Goal: Information Seeking & Learning: Find specific fact

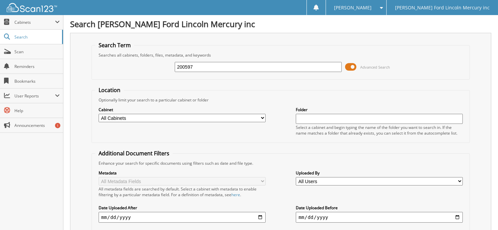
drag, startPoint x: 214, startPoint y: 67, endPoint x: 66, endPoint y: 64, distance: 147.8
click at [66, 64] on div "Search Billy Howell Ford Lincoln Mercury inc Search Term Searches all cabinets,…" at bounding box center [280, 206] width 434 height 412
click at [184, 64] on input "text" at bounding box center [258, 67] width 167 height 10
type input "242457356"
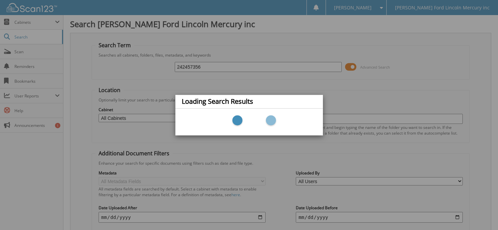
click at [185, 68] on div "Loading Search Results" at bounding box center [249, 115] width 498 height 230
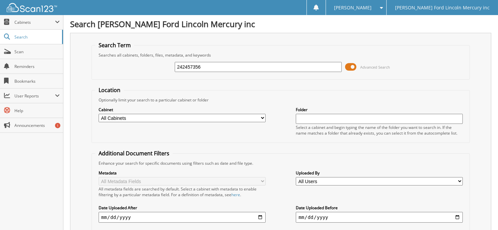
drag, startPoint x: 183, startPoint y: 65, endPoint x: 129, endPoint y: 64, distance: 53.6
click at [130, 64] on div "242457356 Advanced Search" at bounding box center [280, 67] width 371 height 18
type input "2457356"
click at [248, 67] on input "2457356" at bounding box center [258, 67] width 167 height 10
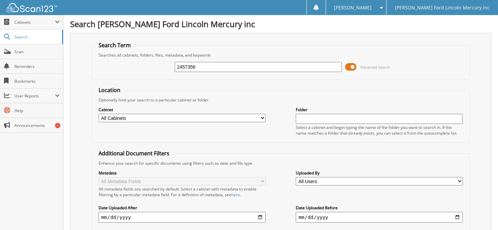
click at [248, 116] on select "All Cabinets BODY SHOP RO'S PARTS INVOICES RENTAL AGREEMENTS: HOWELL R... RENTA…" at bounding box center [182, 118] width 167 height 8
select select "5618"
click at [99, 114] on select "All Cabinets BODY SHOP RO'S PARTS INVOICES RENTAL AGREEMENTS: HOWELL R... RENTA…" at bounding box center [182, 118] width 167 height 8
click at [316, 67] on input "2457356" at bounding box center [258, 67] width 167 height 10
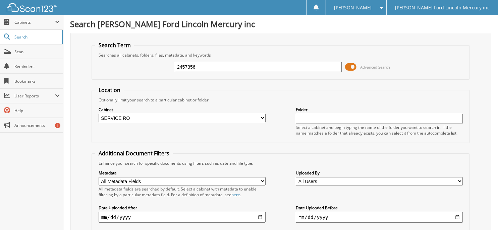
drag, startPoint x: 19, startPoint y: 34, endPoint x: 20, endPoint y: 31, distance: 3.4
click at [19, 34] on span "Search" at bounding box center [36, 37] width 44 height 6
click at [25, 23] on span "Cabinets" at bounding box center [34, 22] width 41 height 6
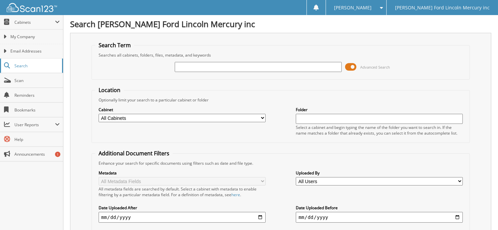
click at [24, 65] on span "Search" at bounding box center [36, 66] width 44 height 6
click at [191, 68] on input "text" at bounding box center [258, 67] width 167 height 10
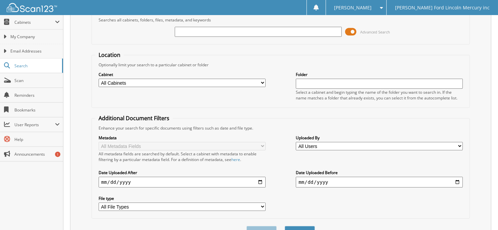
scroll to position [67, 0]
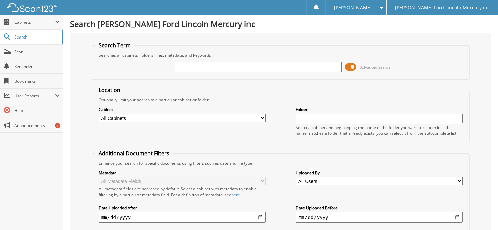
click at [158, 115] on select "All Cabinets BODY SHOP RO'S PARTS INVOICES RENTAL AGREEMENTS: HOWELL R... RENTA…" at bounding box center [182, 118] width 167 height 8
click at [99, 114] on select "All Cabinets BODY SHOP RO'S PARTS INVOICES RENTAL AGREEMENTS: HOWELL R... RENTA…" at bounding box center [182, 118] width 167 height 8
click at [194, 68] on input "text" at bounding box center [258, 67] width 167 height 10
click at [286, 71] on div at bounding box center [258, 66] width 167 height 11
click at [286, 64] on input "text" at bounding box center [258, 67] width 167 height 10
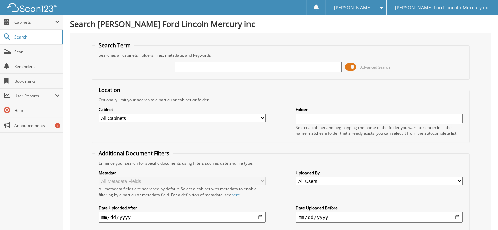
click at [183, 65] on input "text" at bounding box center [258, 67] width 167 height 10
type input "2562763"
click at [299, 119] on input "text" at bounding box center [379, 119] width 167 height 10
click at [251, 118] on select "All Cabinets BODY SHOP RO'S PARTS INVOICES RENTAL AGREEMENTS: HOWELL R... RENTA…" at bounding box center [182, 118] width 167 height 8
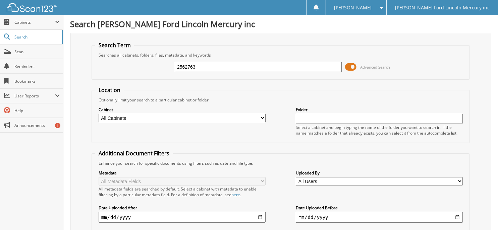
select select "5618"
click at [99, 114] on select "All Cabinets BODY SHOP RO'S PARTS INVOICES RENTAL AGREEMENTS: HOWELL R... RENTA…" at bounding box center [182, 118] width 167 height 8
click at [325, 67] on input "2562763" at bounding box center [258, 67] width 167 height 10
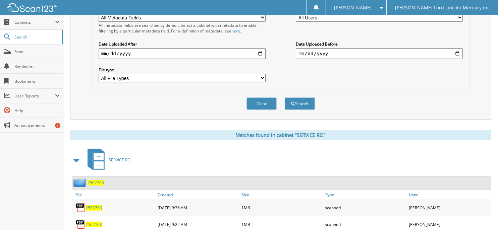
scroll to position [182, 0]
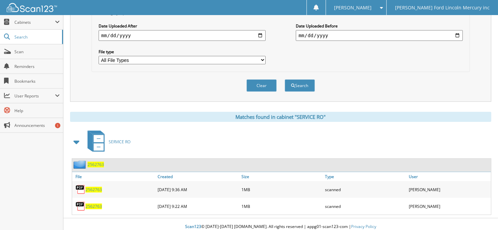
click at [95, 204] on span "2562763" at bounding box center [93, 207] width 16 height 6
click at [89, 187] on span "2562763" at bounding box center [93, 190] width 16 height 6
click at [125, 72] on div "Clear Search" at bounding box center [281, 85] width 378 height 27
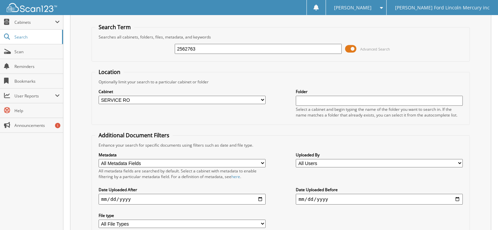
scroll to position [0, 0]
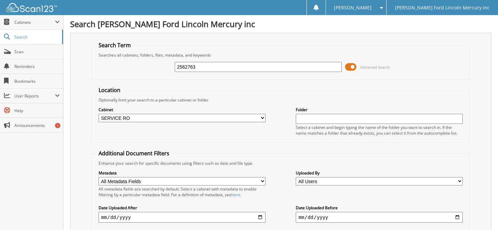
drag, startPoint x: 204, startPoint y: 66, endPoint x: 96, endPoint y: 66, distance: 108.6
click at [100, 65] on div "2562763 Advanced Search" at bounding box center [280, 67] width 371 height 18
type input "2457356"
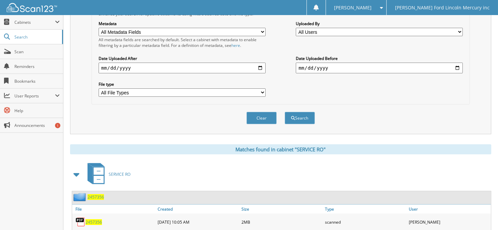
scroll to position [165, 0]
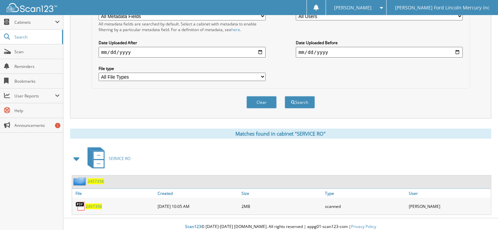
click at [95, 204] on span "2457356" at bounding box center [93, 207] width 16 height 6
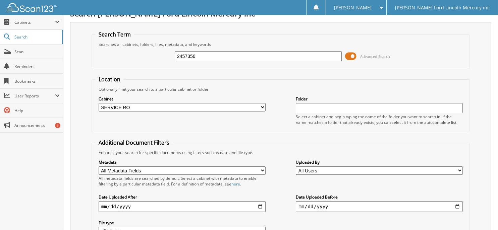
scroll to position [0, 0]
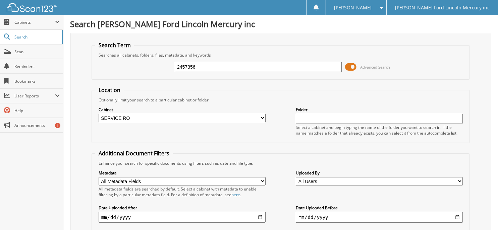
drag, startPoint x: 175, startPoint y: 68, endPoint x: -90, endPoint y: 59, distance: 265.0
click at [0, 59] on html "[PERSON_NAME] Settings Logout [PERSON_NAME] Ford Lincoln Mercury inc Close Cabi…" at bounding box center [249, 200] width 498 height 401
type input "2568570"
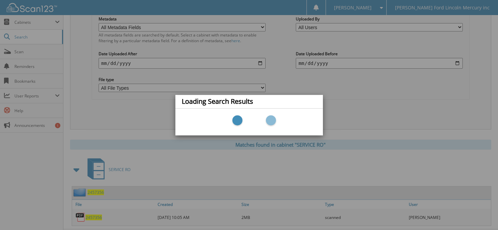
scroll to position [165, 0]
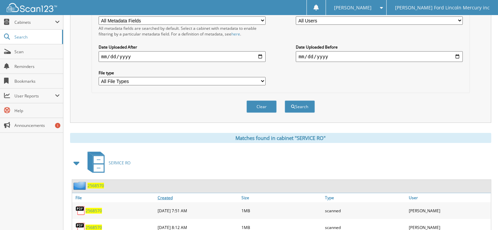
scroll to position [182, 0]
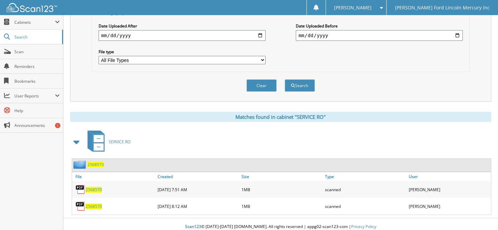
click at [93, 204] on span "2568570" at bounding box center [93, 207] width 16 height 6
click at [96, 187] on span "2568570" at bounding box center [93, 190] width 16 height 6
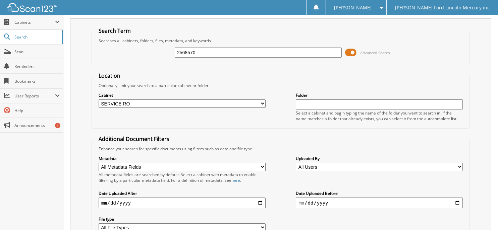
scroll to position [0, 0]
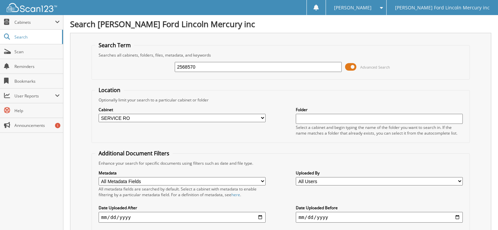
drag, startPoint x: 116, startPoint y: 62, endPoint x: 104, endPoint y: 62, distance: 12.8
click at [104, 62] on div "2568570 Advanced Search" at bounding box center [280, 67] width 371 height 18
type input "2562972"
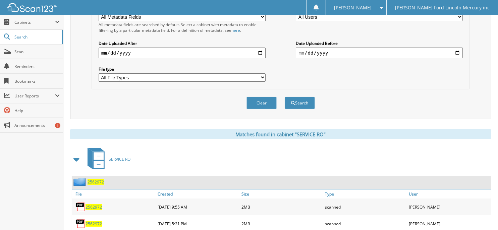
scroll to position [182, 0]
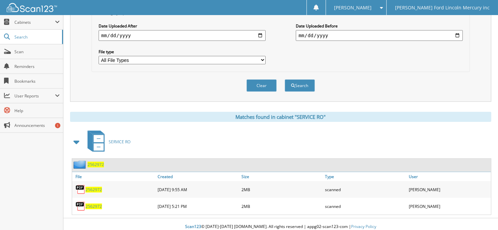
click at [97, 204] on span "2562972" at bounding box center [93, 207] width 16 height 6
click at [93, 187] on span "2562972" at bounding box center [93, 190] width 16 height 6
click at [87, 204] on span "2562972" at bounding box center [93, 207] width 16 height 6
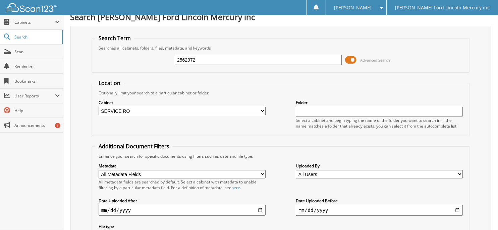
scroll to position [0, 0]
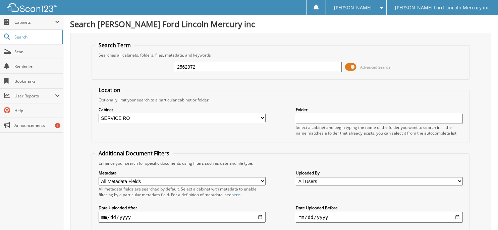
drag, startPoint x: 206, startPoint y: 66, endPoint x: -1, endPoint y: 29, distance: 210.1
click at [0, 29] on html "Laura C. Settings Logout Billy Howell Ford Lincoln Mercury inc Close Cabinets S…" at bounding box center [249, 208] width 498 height 417
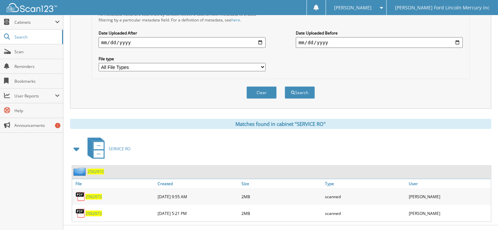
scroll to position [182, 0]
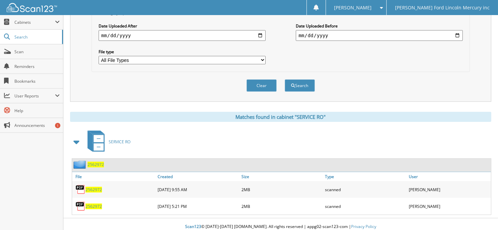
click at [89, 204] on span "2562972" at bounding box center [93, 207] width 16 height 6
click at [93, 187] on span "2562972" at bounding box center [93, 190] width 16 height 6
click at [92, 187] on span "2562972" at bounding box center [93, 190] width 16 height 6
click at [94, 204] on span "2562972" at bounding box center [93, 207] width 16 height 6
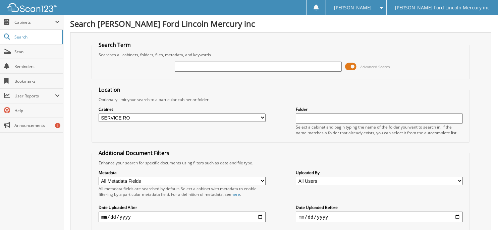
scroll to position [0, 0]
click at [249, 70] on input "text" at bounding box center [258, 67] width 167 height 10
type input "2562972"
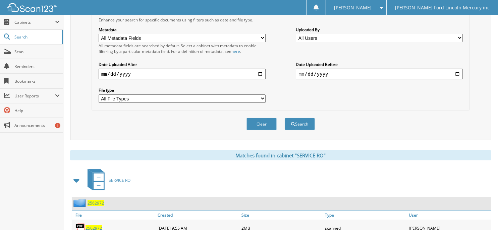
scroll to position [182, 0]
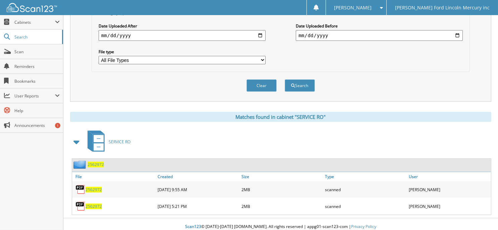
click at [96, 204] on span "2562972" at bounding box center [93, 207] width 16 height 6
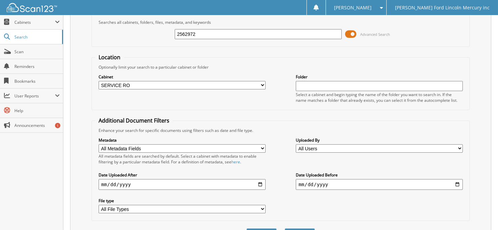
scroll to position [34, 0]
drag, startPoint x: 188, startPoint y: 32, endPoint x: 84, endPoint y: 21, distance: 103.7
click at [86, 24] on div "Search Term Searches all cabinets, folders, files, metadata, and keywords 25629…" at bounding box center [280, 124] width 421 height 251
type input "2574414"
click at [285, 228] on button "Search" at bounding box center [300, 234] width 30 height 12
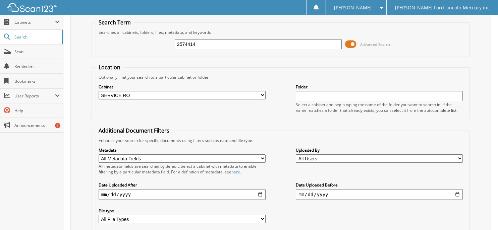
scroll to position [34, 0]
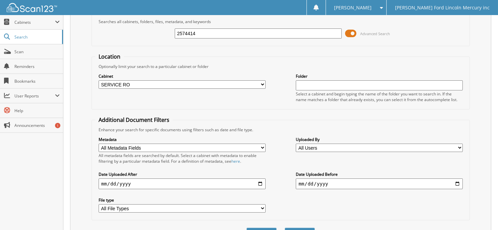
click at [202, 32] on input "2574414" at bounding box center [258, 33] width 167 height 10
click at [203, 31] on input "2574414" at bounding box center [258, 33] width 167 height 10
click at [204, 33] on input "2574414" at bounding box center [258, 33] width 167 height 10
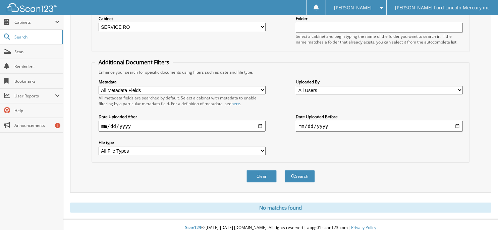
scroll to position [93, 0]
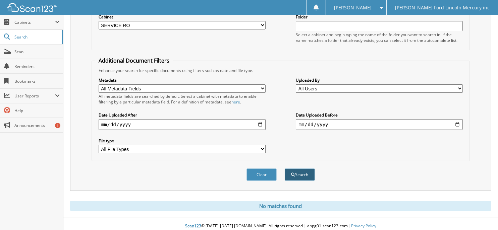
click at [305, 172] on button "Search" at bounding box center [300, 175] width 30 height 12
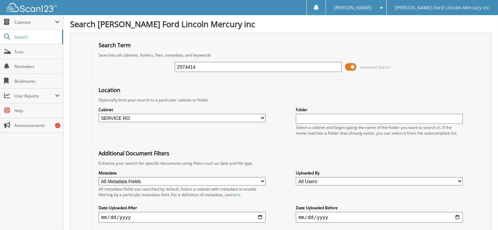
click at [253, 116] on select "All Cabinets BODY SHOP RO'S PARTS INVOICES RENTAL AGREEMENTS: HOWELL R... RENTA…" at bounding box center [182, 118] width 167 height 8
select select
click at [99, 114] on select "All Cabinets BODY SHOP RO'S PARTS INVOICES RENTAL AGREEMENTS: HOWELL R... RENTA…" at bounding box center [182, 118] width 167 height 8
click at [316, 68] on input "2574414" at bounding box center [258, 67] width 167 height 10
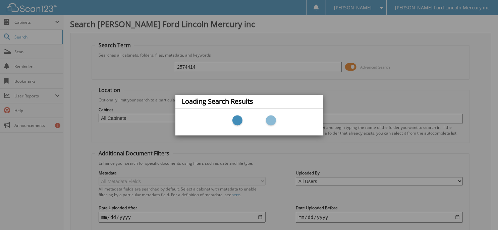
scroll to position [93, 0]
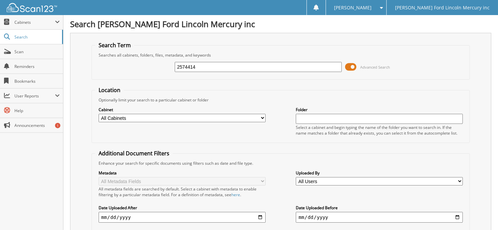
click at [209, 65] on input "2574414" at bounding box center [258, 67] width 167 height 10
drag, startPoint x: 203, startPoint y: 66, endPoint x: 121, endPoint y: 53, distance: 83.9
click at [123, 56] on fieldset "Search Term Searches all cabinets, folders, files, metadata, and keywords 25744…" at bounding box center [281, 61] width 378 height 38
type input "2574747"
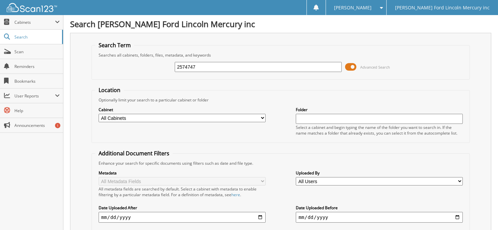
click at [183, 65] on input "2574747" at bounding box center [258, 67] width 167 height 10
type input "74747"
drag, startPoint x: 224, startPoint y: 65, endPoint x: 105, endPoint y: 48, distance: 120.2
click at [121, 52] on fieldset "Search Term Searches all cabinets, folders, files, metadata, and keywords 74747…" at bounding box center [281, 61] width 378 height 38
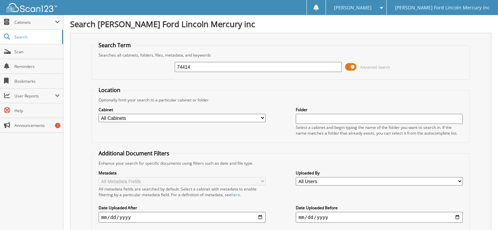
type input "74414"
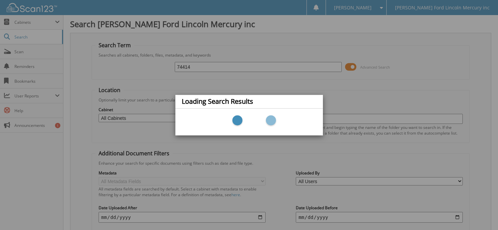
scroll to position [99, 0]
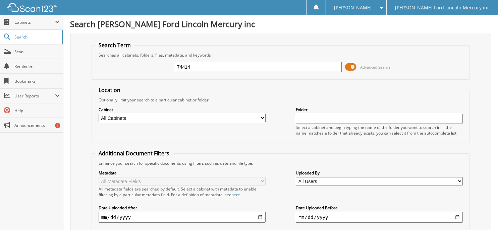
click at [227, 68] on input "74414" at bounding box center [258, 67] width 167 height 10
drag, startPoint x: 227, startPoint y: 68, endPoint x: -103, endPoint y: 29, distance: 332.2
click at [236, 67] on input "text" at bounding box center [258, 67] width 167 height 10
click at [228, 67] on input "text" at bounding box center [258, 67] width 167 height 10
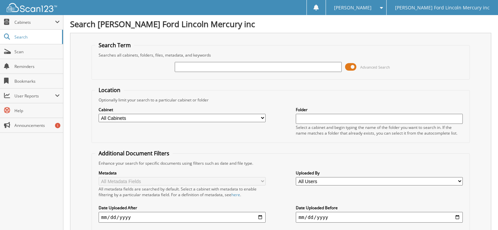
click at [190, 68] on input "text" at bounding box center [258, 67] width 167 height 10
click at [193, 62] on input "text" at bounding box center [258, 67] width 167 height 10
click at [187, 64] on input "text" at bounding box center [258, 67] width 167 height 10
type input "2527718"
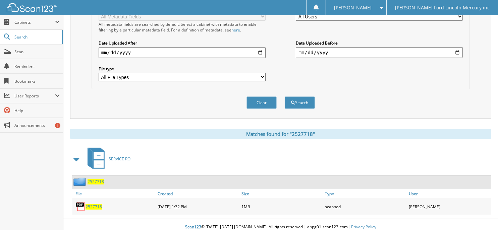
scroll to position [165, 0]
click at [96, 204] on span "2527718" at bounding box center [93, 207] width 16 height 6
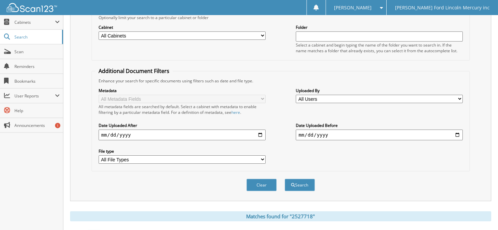
scroll to position [0, 0]
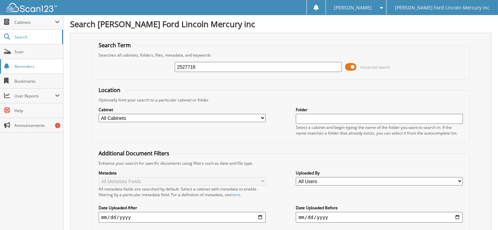
drag, startPoint x: 212, startPoint y: 67, endPoint x: 5, endPoint y: 59, distance: 207.3
click at [18, 59] on body "Laura C. Settings Logout Billy Howell Ford Lincoln Mercury inc Close Cabinets M…" at bounding box center [249, 200] width 498 height 401
type input "2527809"
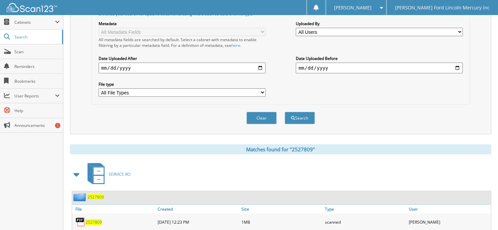
scroll to position [165, 0]
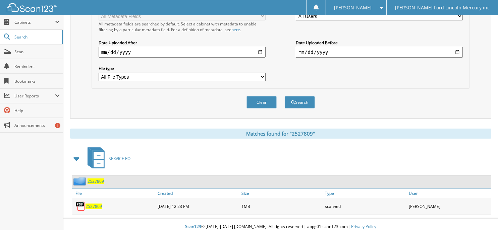
click at [92, 204] on span "2527809" at bounding box center [93, 207] width 16 height 6
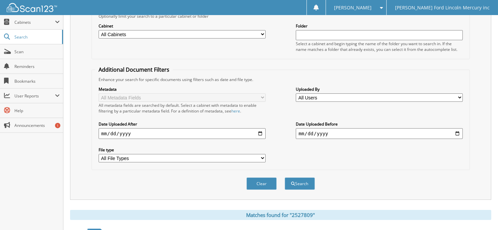
scroll to position [0, 0]
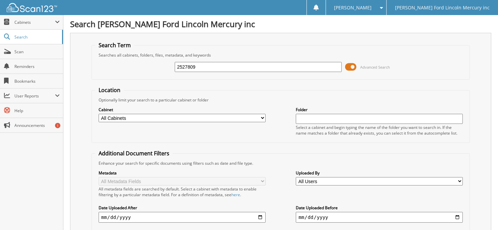
drag, startPoint x: 219, startPoint y: 63, endPoint x: -20, endPoint y: 52, distance: 239.6
click at [0, 52] on html "[PERSON_NAME] Settings Logout [PERSON_NAME] Ford Lincoln Mercury inc Close Cabi…" at bounding box center [249, 200] width 498 height 401
type input "2568867"
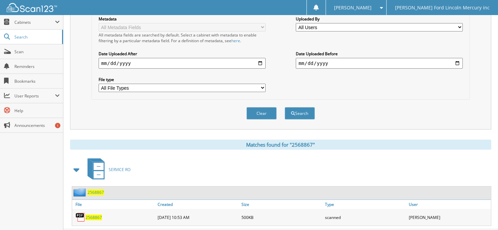
scroll to position [165, 0]
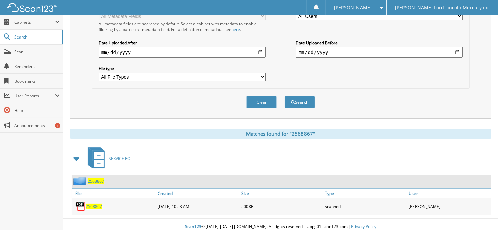
click at [96, 204] on span "2568867" at bounding box center [93, 207] width 16 height 6
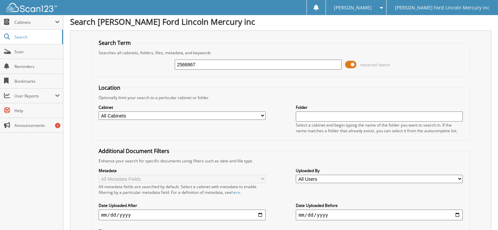
scroll to position [0, 0]
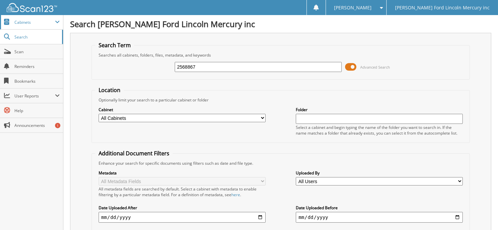
drag, startPoint x: 207, startPoint y: 66, endPoint x: 5, endPoint y: 16, distance: 208.4
click at [5, 16] on body "[PERSON_NAME] Settings Logout [PERSON_NAME] Ford Lincoln Mercury inc Close Cabi…" at bounding box center [249, 200] width 498 height 401
type input "2529078"
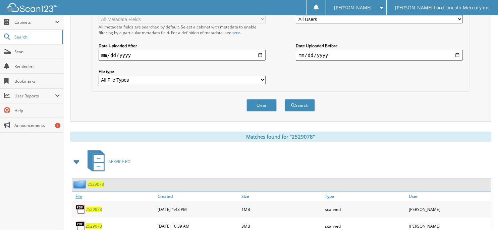
scroll to position [182, 0]
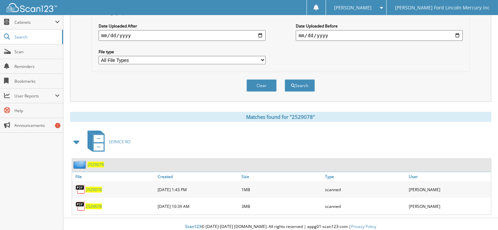
click at [95, 204] on span "2529078" at bounding box center [93, 207] width 16 height 6
click at [95, 187] on span "2529078" at bounding box center [93, 190] width 16 height 6
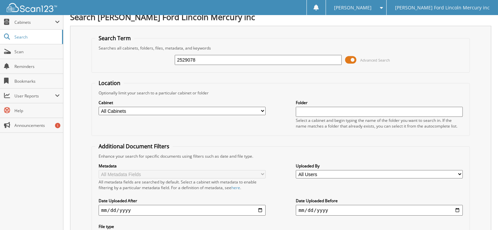
scroll to position [0, 0]
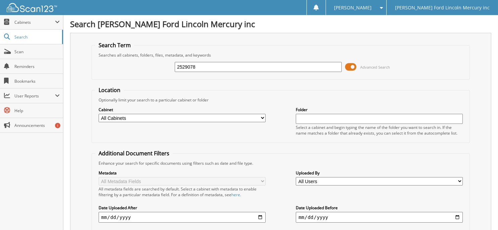
drag, startPoint x: 202, startPoint y: 69, endPoint x: 74, endPoint y: 52, distance: 129.4
click at [74, 52] on div "Search Term Searches all cabinets, folders, files, metadata, and keywords 25290…" at bounding box center [280, 158] width 421 height 251
click at [251, 65] on input "text" at bounding box center [258, 67] width 167 height 10
drag, startPoint x: 189, startPoint y: 67, endPoint x: 189, endPoint y: 63, distance: 4.4
click at [189, 67] on input "text" at bounding box center [258, 67] width 167 height 10
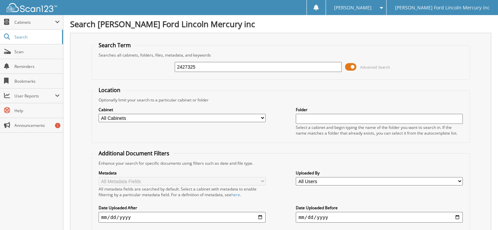
type input "2427325"
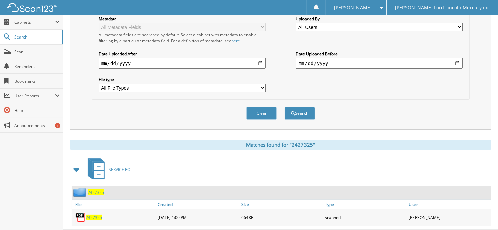
scroll to position [165, 0]
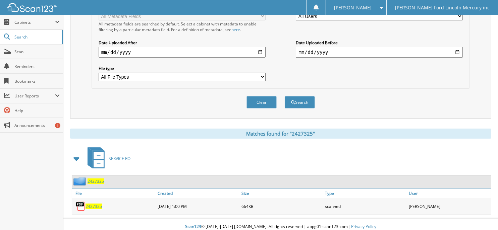
click at [93, 204] on span "2427325" at bounding box center [93, 207] width 16 height 6
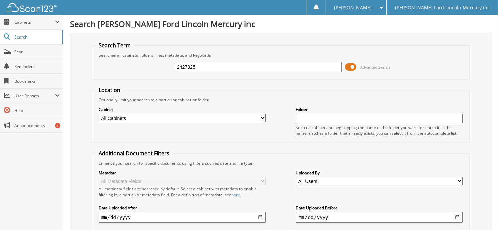
scroll to position [0, 0]
drag, startPoint x: 229, startPoint y: 73, endPoint x: 225, endPoint y: 70, distance: 5.1
click at [227, 72] on div "2427325 Advanced Search" at bounding box center [280, 67] width 371 height 18
drag, startPoint x: 225, startPoint y: 70, endPoint x: 98, endPoint y: 50, distance: 128.6
click at [106, 52] on fieldset "Search Term Searches all cabinets, folders, files, metadata, and keywords 24273…" at bounding box center [281, 61] width 378 height 38
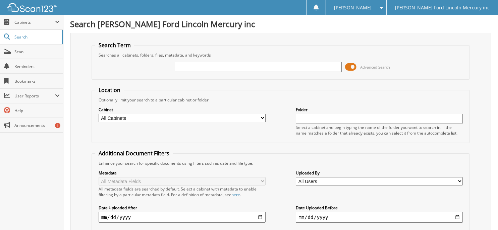
click at [185, 68] on input "text" at bounding box center [258, 67] width 167 height 10
type input "2565728"
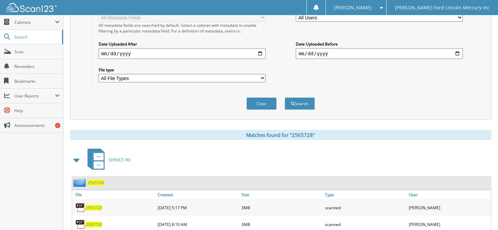
scroll to position [182, 0]
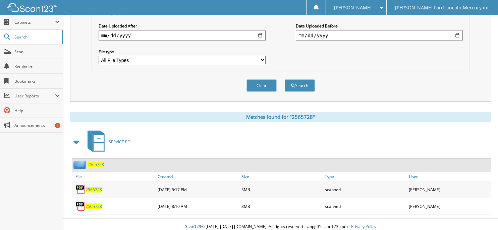
click at [90, 187] on span "2565728" at bounding box center [93, 190] width 16 height 6
click at [97, 204] on span "2565728" at bounding box center [93, 207] width 16 height 6
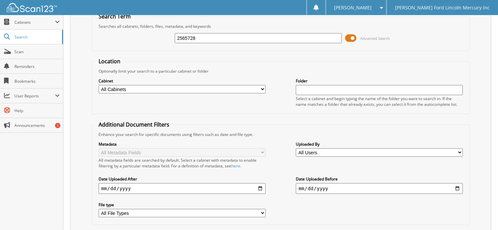
scroll to position [34, 0]
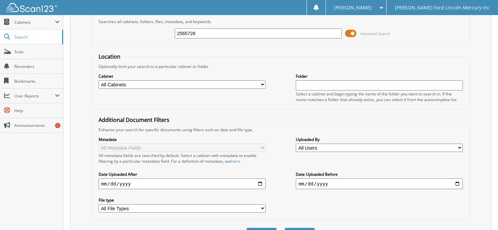
drag, startPoint x: 218, startPoint y: 33, endPoint x: -10, endPoint y: 13, distance: 229.2
click at [0, 13] on html "Laura C. Settings Logout Billy Howell Ford Lincoln Mercury inc Close Cabinets S…" at bounding box center [249, 174] width 498 height 417
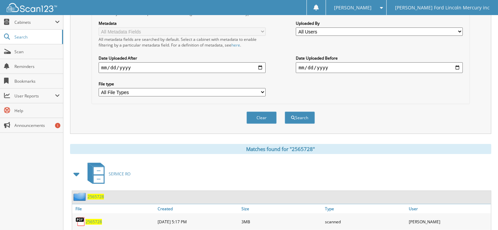
scroll to position [182, 0]
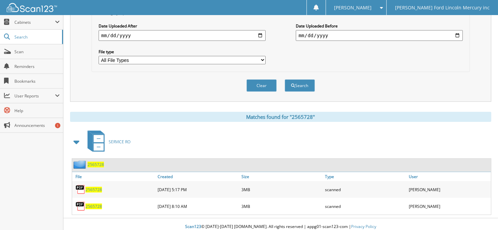
type input "2529627"
click at [94, 204] on span "2565728" at bounding box center [93, 207] width 16 height 6
click at [91, 187] on span "2565728" at bounding box center [93, 190] width 16 height 6
click at [390, 48] on div "Metadata All Metadata Fields All metadata fields are searched by default. Selec…" at bounding box center [280, 26] width 371 height 84
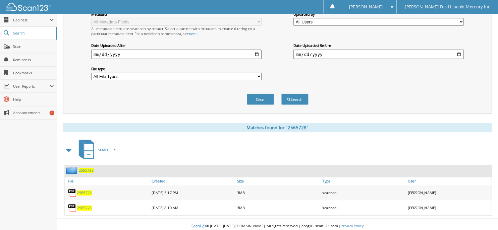
scroll to position [157, 0]
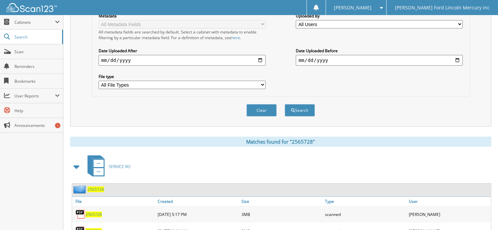
click at [380, 48] on label "Date Uploaded Before" at bounding box center [379, 51] width 167 height 6
click at [357, 129] on div "Search Term Searches all cabinets, folders, files, metadata, and keywords 25296…" at bounding box center [280, 58] width 421 height 364
click at [441, 111] on div "Clear Search" at bounding box center [281, 110] width 378 height 27
click at [441, 110] on div "Clear Search" at bounding box center [281, 110] width 378 height 27
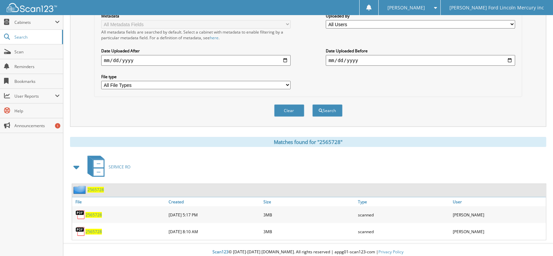
click at [455, 79] on div "Metadata All Metadata Fields All metadata fields are searched by default. Selec…" at bounding box center [308, 51] width 421 height 84
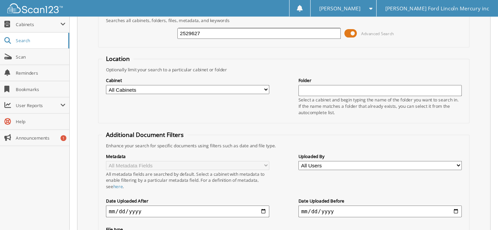
scroll to position [37, 0]
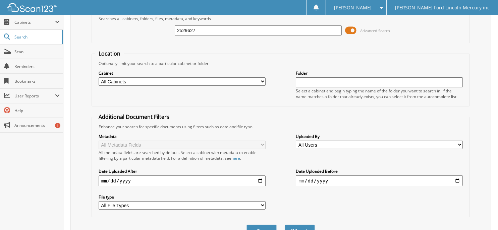
click at [197, 30] on input "2529627" at bounding box center [258, 30] width 167 height 10
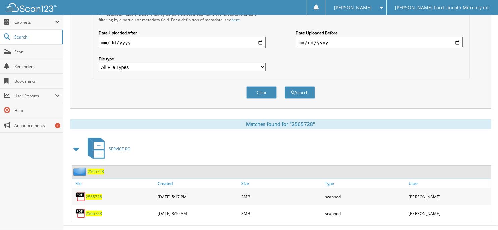
scroll to position [182, 0]
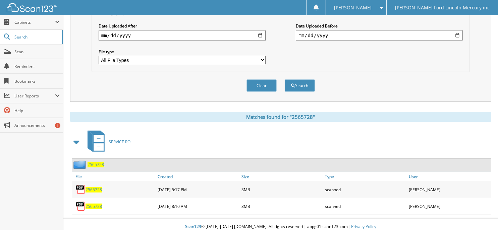
click at [95, 204] on span "2565728" at bounding box center [93, 207] width 16 height 6
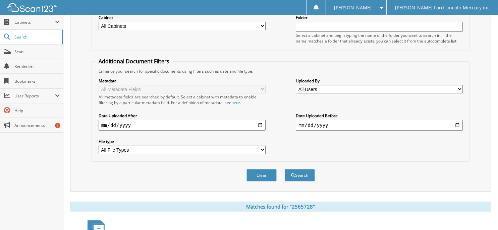
scroll to position [14, 0]
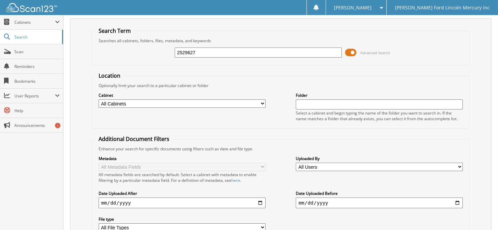
drag, startPoint x: 191, startPoint y: 51, endPoint x: -41, endPoint y: 35, distance: 233.2
click at [0, 35] on html "[PERSON_NAME] Settings Logout [PERSON_NAME] Ford Lincoln Mercury inc Close Cabi…" at bounding box center [249, 194] width 498 height 417
type input "2529627"
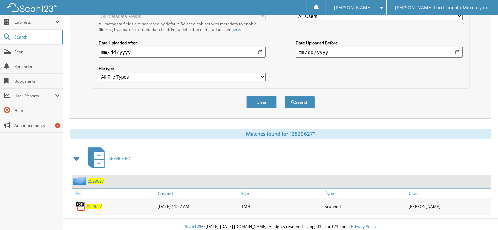
click at [92, 204] on span "2529627" at bounding box center [93, 207] width 16 height 6
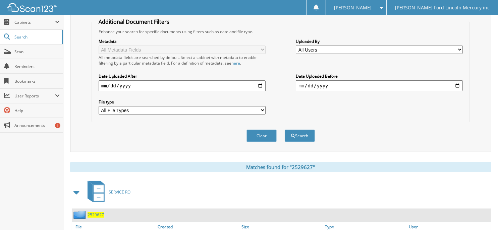
click at [271, 62] on div "Metadata All Metadata Fields All metadata fields are searched by default. Selec…" at bounding box center [280, 77] width 371 height 84
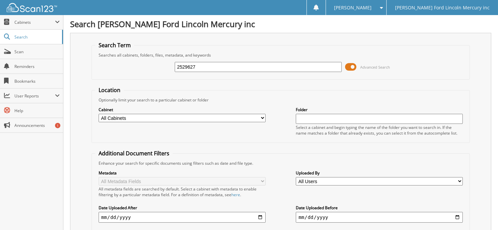
drag, startPoint x: 236, startPoint y: 63, endPoint x: -23, endPoint y: 78, distance: 259.5
click at [0, 78] on html "Laura C. Settings Logout Billy Howell Ford Lincoln Mercury inc Close Cabinets S…" at bounding box center [249, 200] width 498 height 401
click at [218, 62] on input "text" at bounding box center [258, 67] width 167 height 10
click at [188, 65] on input "25" at bounding box center [258, 67] width 167 height 10
type input "2453312"
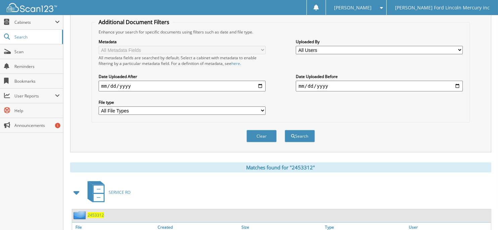
scroll to position [165, 0]
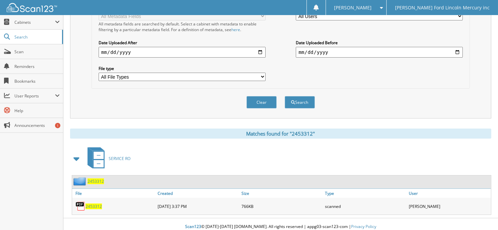
click at [98, 204] on span "2453312" at bounding box center [93, 207] width 16 height 6
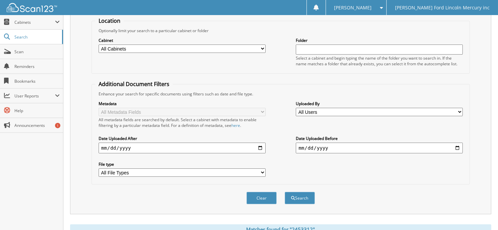
scroll to position [0, 0]
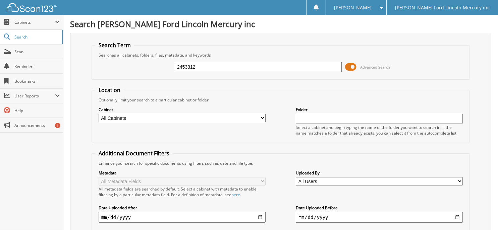
drag, startPoint x: 219, startPoint y: 65, endPoint x: 101, endPoint y: 66, distance: 118.0
click at [101, 65] on div "2453312 Advanced Search" at bounding box center [280, 67] width 371 height 18
type input "2568766"
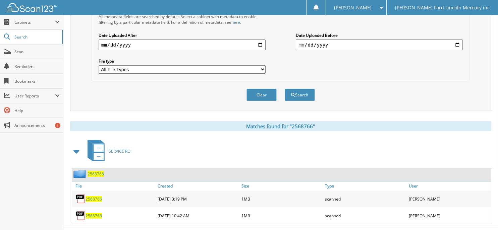
scroll to position [182, 0]
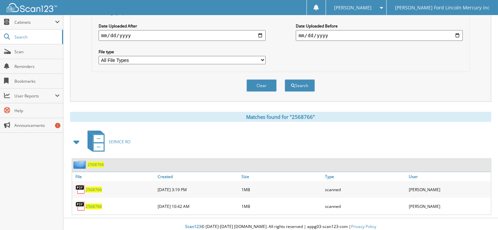
click at [95, 204] on span "2568766" at bounding box center [93, 207] width 16 height 6
click at [92, 187] on span "2568766" at bounding box center [93, 190] width 16 height 6
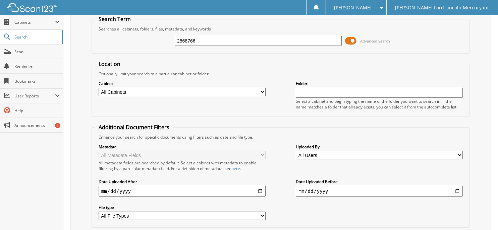
scroll to position [34, 0]
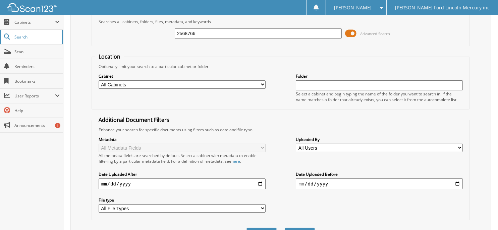
drag, startPoint x: 201, startPoint y: 32, endPoint x: 1, endPoint y: 35, distance: 200.8
click at [1, 35] on body "Laura C. Settings Logout Billy Howell Ford Lincoln Mercury inc Close Cabinets M…" at bounding box center [249, 174] width 498 height 417
type input "2570183"
click at [285, 228] on button "Search" at bounding box center [300, 234] width 30 height 12
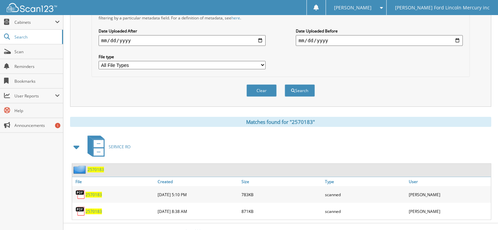
scroll to position [182, 0]
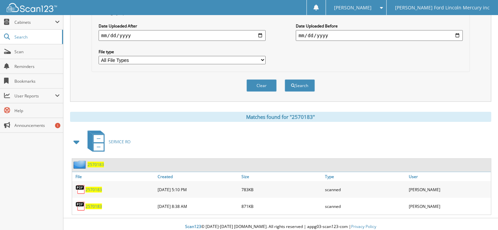
click at [94, 204] on span "2570183" at bounding box center [93, 207] width 16 height 6
click at [98, 187] on span "2570183" at bounding box center [93, 190] width 16 height 6
click at [92, 204] on span "2570183" at bounding box center [93, 207] width 16 height 6
click at [137, 80] on div "Clear Search" at bounding box center [281, 85] width 378 height 27
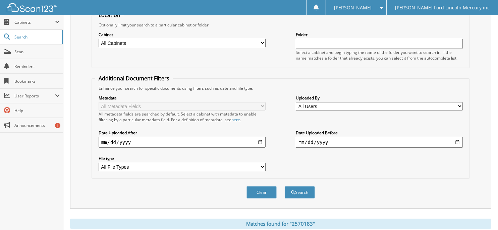
scroll to position [14, 0]
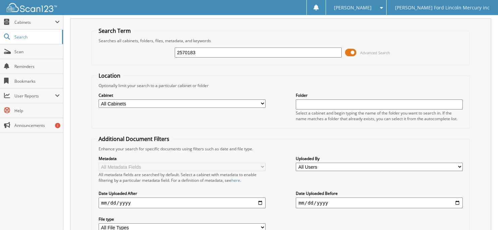
drag, startPoint x: 188, startPoint y: 54, endPoint x: 153, endPoint y: 54, distance: 34.5
click at [160, 55] on div "2570183 Advanced Search" at bounding box center [280, 53] width 371 height 18
click at [205, 53] on input "text" at bounding box center [258, 53] width 167 height 10
click at [204, 54] on input "text" at bounding box center [258, 53] width 167 height 10
type input "245236"
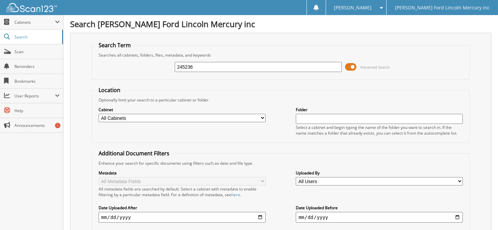
click at [188, 65] on input "245236" at bounding box center [258, 67] width 167 height 10
type input "2452536"
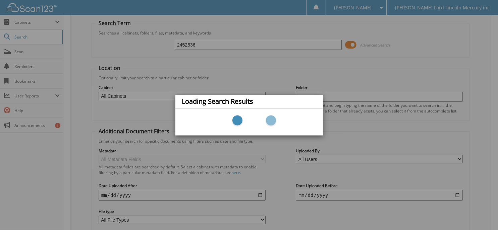
scroll to position [34, 0]
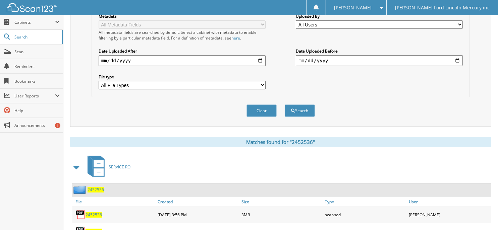
scroll to position [182, 0]
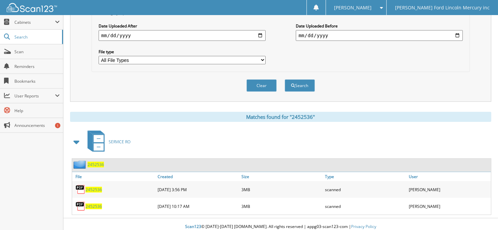
click at [93, 204] on span "2452536" at bounding box center [93, 207] width 16 height 6
click at [97, 187] on span "2452536" at bounding box center [93, 190] width 16 height 6
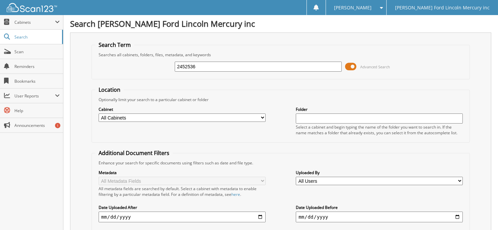
scroll to position [0, 0]
click at [204, 63] on input "2452536" at bounding box center [258, 67] width 167 height 10
click at [256, 70] on input "2452536" at bounding box center [258, 67] width 167 height 10
drag, startPoint x: 212, startPoint y: 68, endPoint x: 127, endPoint y: 66, distance: 85.5
click at [127, 66] on div "2452536 Advanced Search" at bounding box center [280, 67] width 371 height 18
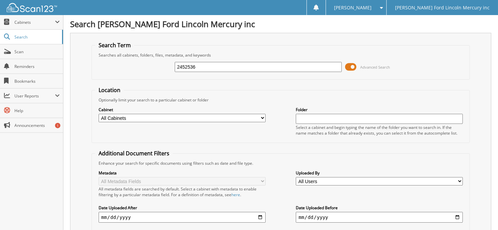
click at [229, 69] on input "2452536" at bounding box center [258, 67] width 167 height 10
type input "2"
type input "2452536"
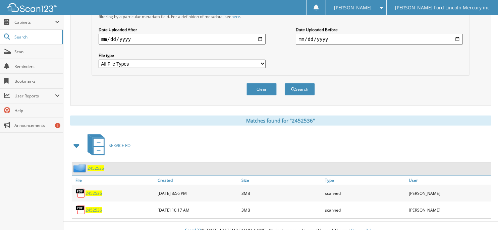
scroll to position [182, 0]
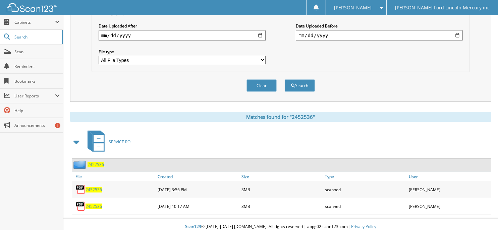
click at [91, 204] on span "2452536" at bounding box center [93, 207] width 16 height 6
click at [93, 187] on span "2452536" at bounding box center [93, 190] width 16 height 6
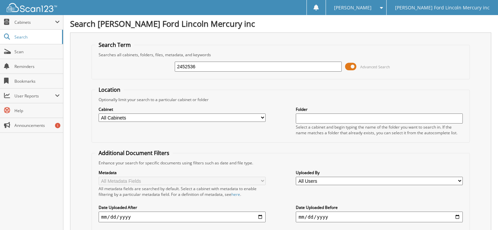
scroll to position [0, 0]
drag, startPoint x: 221, startPoint y: 66, endPoint x: 20, endPoint y: 34, distance: 202.9
click at [31, 34] on body "[PERSON_NAME] Settings Logout [PERSON_NAME] Ford Lincoln Mercury inc Close Cabi…" at bounding box center [249, 208] width 498 height 417
type input "2564500"
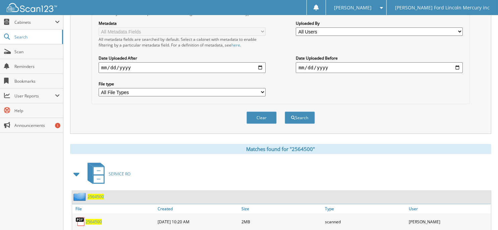
scroll to position [182, 0]
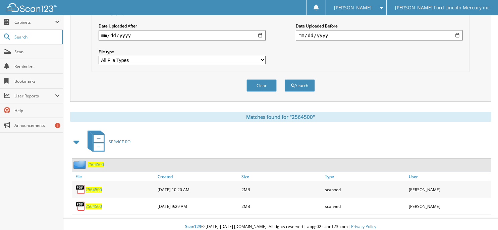
click at [92, 187] on span "2564500" at bounding box center [93, 190] width 16 height 6
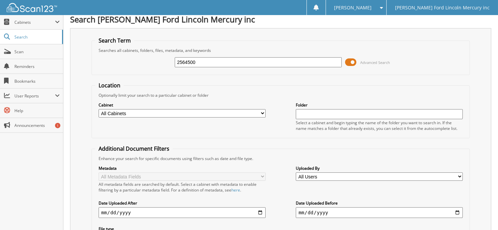
scroll to position [0, 0]
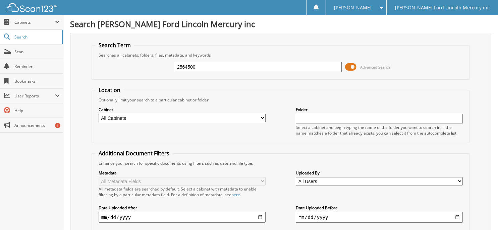
click at [229, 70] on input "2564500" at bounding box center [258, 67] width 167 height 10
drag, startPoint x: 135, startPoint y: 73, endPoint x: 150, endPoint y: 68, distance: 15.9
click at [135, 73] on div "2564500 Advanced Search" at bounding box center [280, 67] width 371 height 18
click at [496, 40] on div "Search [PERSON_NAME] Ford Lincoln Mercury inc Search Term Searches all cabinets…" at bounding box center [280, 208] width 434 height 417
drag, startPoint x: 493, startPoint y: 2, endPoint x: 237, endPoint y: 35, distance: 258.5
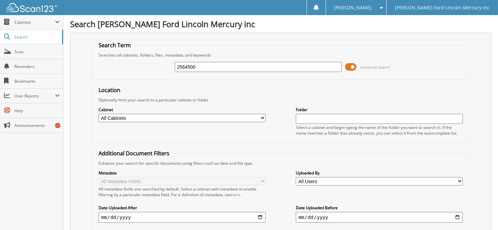
click at [237, 35] on div "Search Term Searches all cabinets, folders, files, metadata, and keywords 25645…" at bounding box center [280, 158] width 421 height 251
